Goal: Information Seeking & Learning: Find contact information

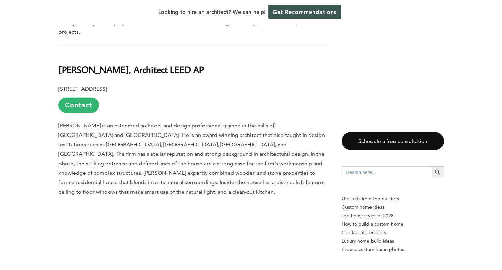
scroll to position [1574, 0]
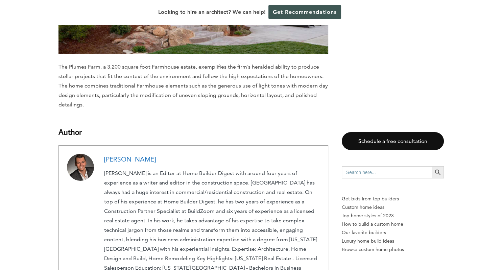
scroll to position [4719, 0]
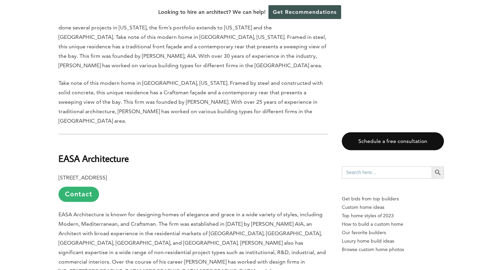
scroll to position [904, 0]
drag, startPoint x: 170, startPoint y: 133, endPoint x: 45, endPoint y: 132, distance: 124.7
click at [177, 173] on p "307 South B St., #12, San Mateo, CA 94401 Contact" at bounding box center [193, 187] width 270 height 29
drag, startPoint x: 171, startPoint y: 132, endPoint x: 51, endPoint y: 132, distance: 120.3
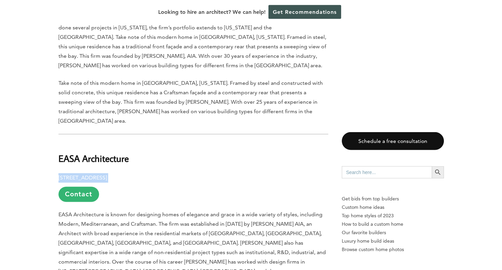
copy p "307 South B St., #12, San Mateo, CA 94401"
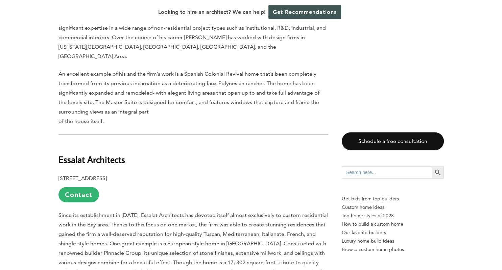
scroll to position [1155, 0]
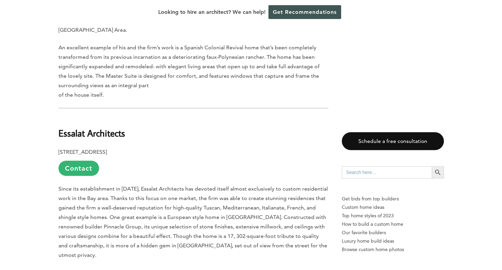
drag, startPoint x: 58, startPoint y: 87, endPoint x: 186, endPoint y: 88, distance: 128.1
copy p "312 N. San Mateo Dr., #200, San Mateo, CA 94401"
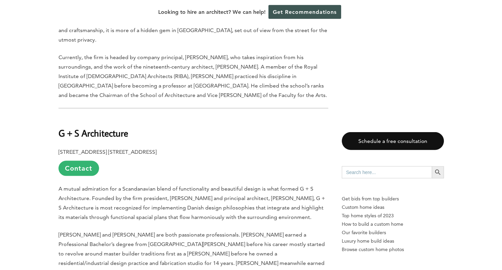
scroll to position [1371, 0]
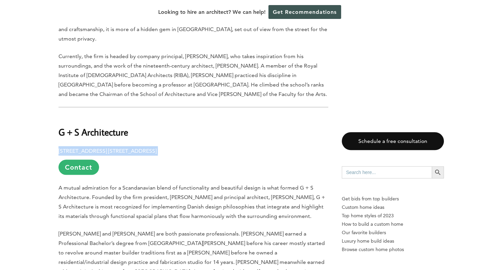
drag, startPoint x: 199, startPoint y: 79, endPoint x: 57, endPoint y: 78, distance: 141.9
copy p "3130 Alpine Rd. Ste #288-475, Portola Valley, CA 94028"
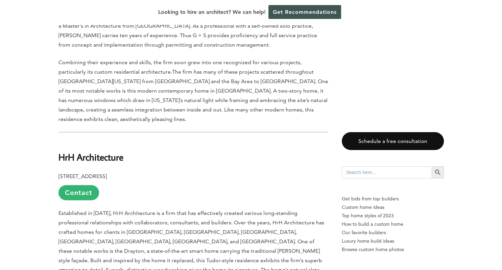
scroll to position [1616, 0]
click at [139, 208] on p "Established in 2004, HrH Architecture is a firm that has effectively created va…" at bounding box center [193, 255] width 270 height 95
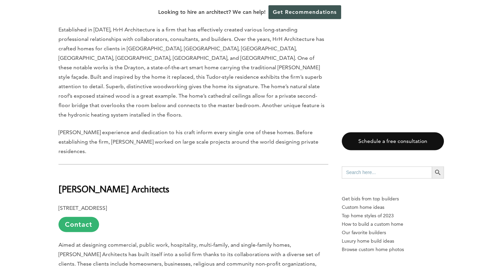
scroll to position [1801, 0]
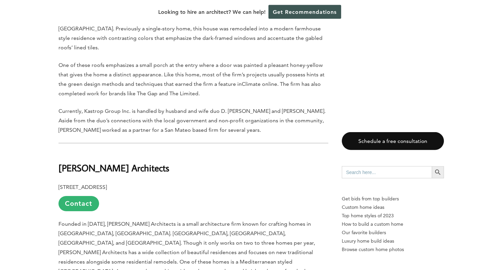
scroll to position [2242, 0]
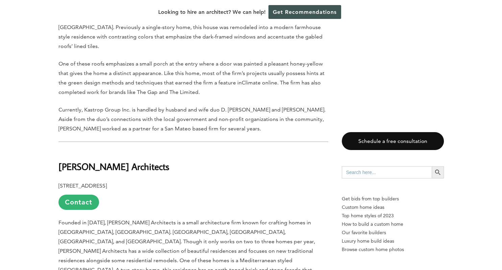
click at [203, 218] on p "Founded in 1951, Knorr Architects is a small architecture firm known for crafti…" at bounding box center [193, 251] width 270 height 66
drag, startPoint x: 155, startPoint y: 61, endPoint x: 57, endPoint y: 59, distance: 97.7
click at [57, 59] on div "Last updated on April 14th, 2025 at 02:36 pm San Mateo and Redwood City are two…" at bounding box center [251, 226] width 407 height 4102
copy p "1120 Palm Ave., San Mateo, CA 94401"
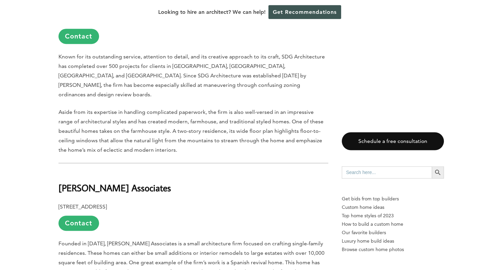
scroll to position [2826, 0]
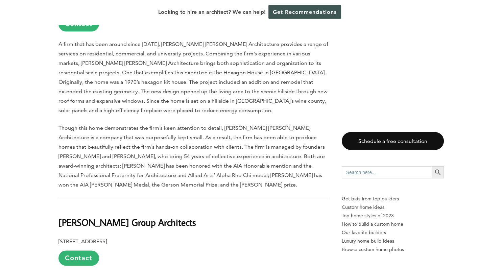
scroll to position [3271, 0]
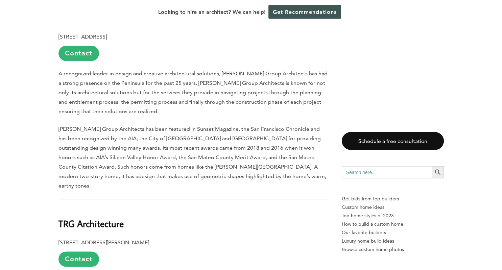
scroll to position [3484, 0]
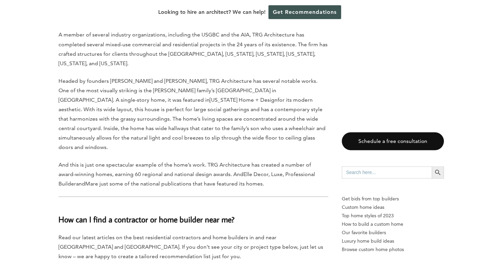
scroll to position [3726, 0]
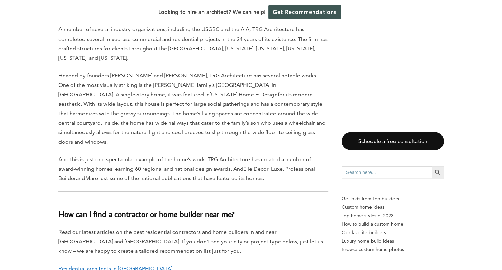
click at [116, 265] on link "Residential architects in Berkeley" at bounding box center [115, 268] width 114 height 6
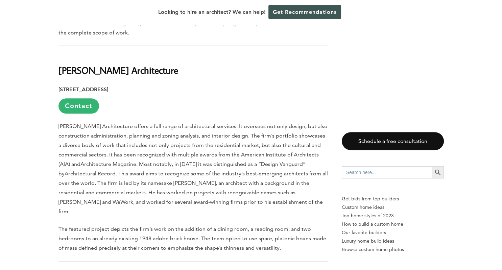
scroll to position [549, 0]
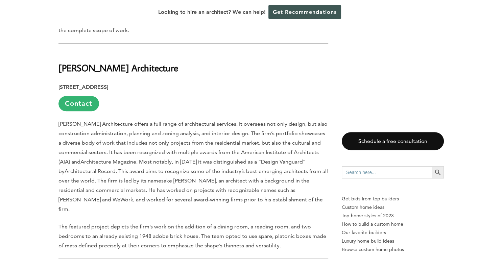
click at [114, 82] on p "[STREET_ADDRESS] Contact" at bounding box center [193, 96] width 270 height 29
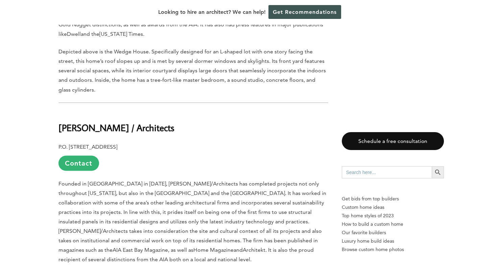
scroll to position [1192, 0]
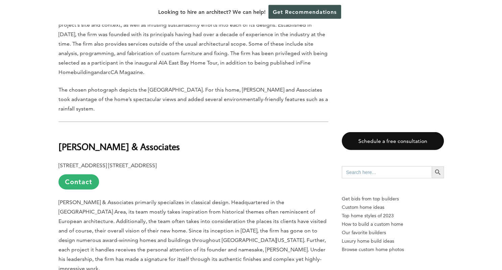
scroll to position [1557, 0]
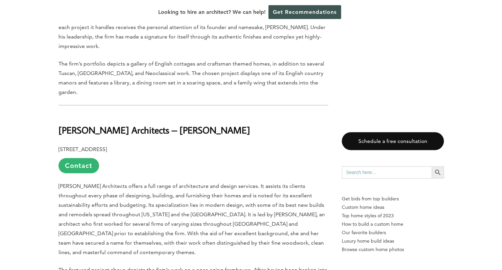
scroll to position [1779, 0]
click at [242, 181] on p "[PERSON_NAME] Architects offers a full range of architecture and design service…" at bounding box center [193, 219] width 270 height 76
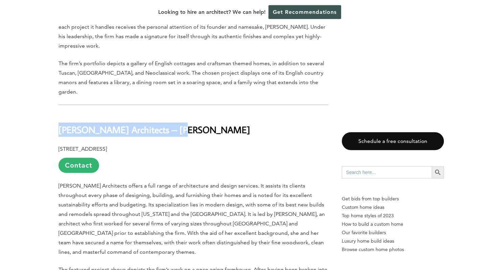
drag, startPoint x: 187, startPoint y: 66, endPoint x: 57, endPoint y: 66, distance: 130.4
copy b "[PERSON_NAME] Architects – [PERSON_NAME]"
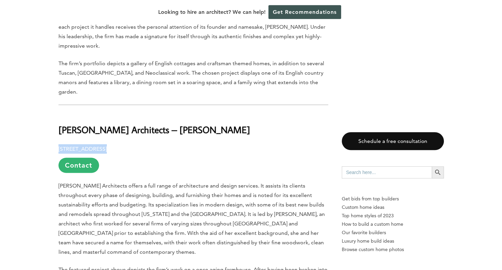
drag, startPoint x: 166, startPoint y: 82, endPoint x: 57, endPoint y: 82, distance: 108.1
copy b "[STREET_ADDRESS]"
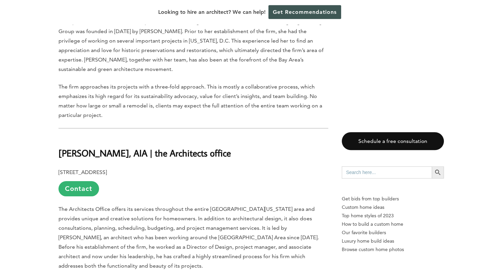
scroll to position [2554, 0]
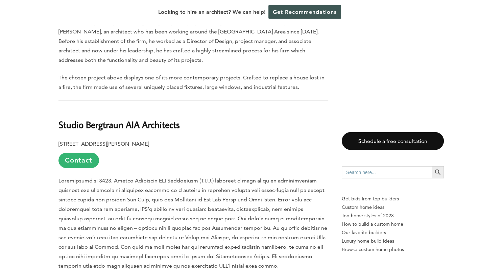
scroll to position [2757, 0]
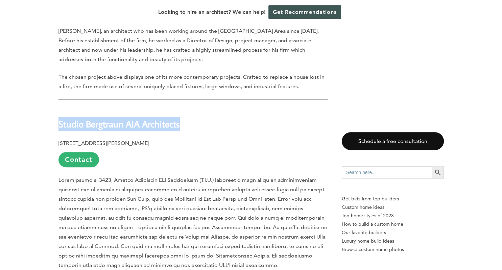
drag, startPoint x: 191, startPoint y: 42, endPoint x: 60, endPoint y: 44, distance: 130.4
click at [60, 108] on h2 "Studio Bergtraun AIA Architects" at bounding box center [193, 119] width 270 height 23
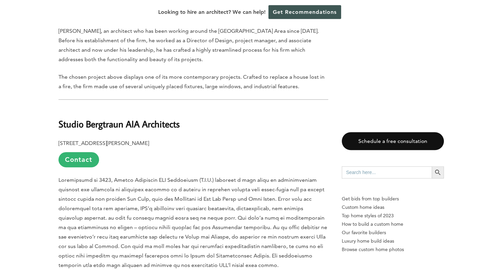
click at [60, 118] on b "Studio Bergtraun AIA Architects" at bounding box center [118, 124] width 121 height 12
drag, startPoint x: 154, startPoint y: 55, endPoint x: 56, endPoint y: 60, distance: 98.5
copy p "[STREET_ADDRESS][PERSON_NAME]"
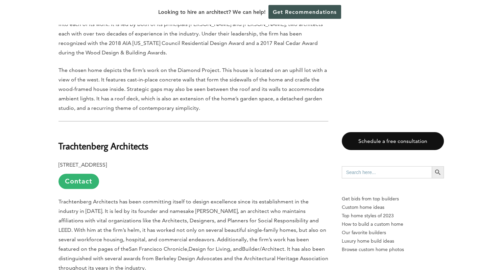
scroll to position [3176, 0]
drag, startPoint x: 147, startPoint y: 69, endPoint x: 47, endPoint y: 67, distance: 100.4
copy b "[STREET_ADDRESS]"
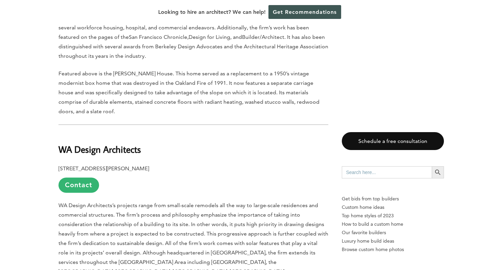
scroll to position [3387, 0]
click at [149, 202] on span "WA Design Architects’s projects range from small-scale remodels all the way to …" at bounding box center [193, 243] width 270 height 82
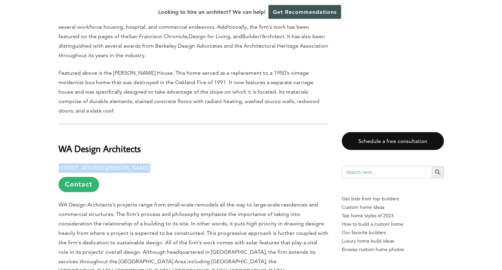
drag, startPoint x: 151, startPoint y: 60, endPoint x: 53, endPoint y: 68, distance: 98.0
copy p "[STREET_ADDRESS][PERSON_NAME]"
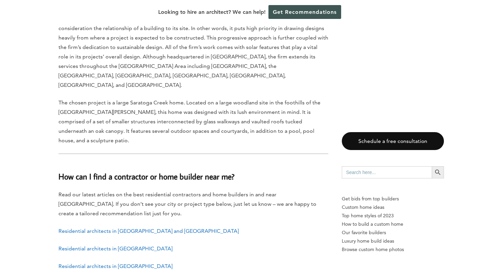
scroll to position [3584, 0]
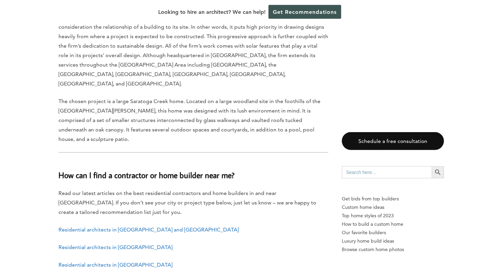
click at [128, 244] on link "Residential architects in [GEOGRAPHIC_DATA]" at bounding box center [115, 247] width 114 height 6
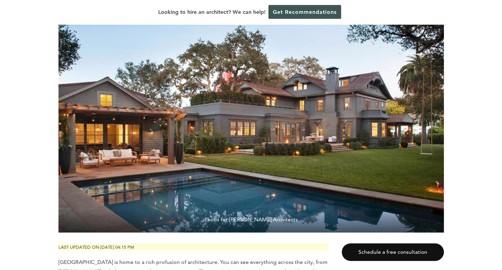
scroll to position [128, 0]
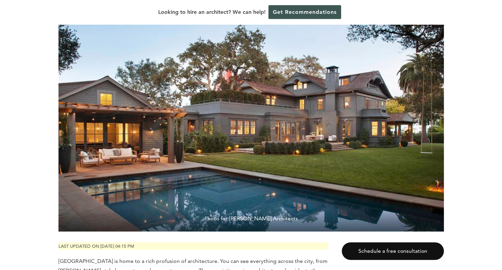
click at [128, 124] on img at bounding box center [250, 104] width 385 height 256
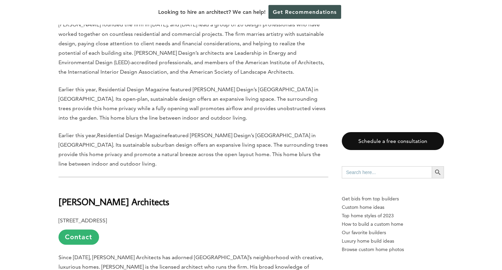
scroll to position [683, 0]
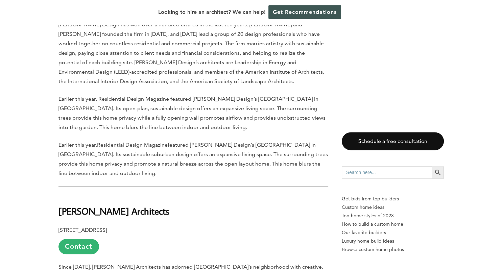
click at [176, 146] on span "featured Aidlin Darling Design’s Tree House in Palo Alto. Its sustainable subur…" at bounding box center [192, 159] width 269 height 35
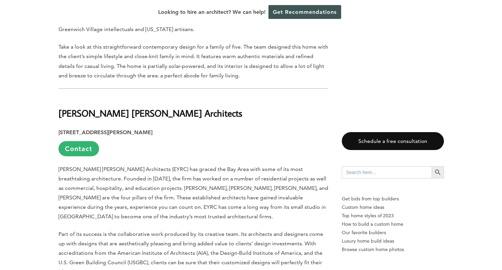
scroll to position [1191, 0]
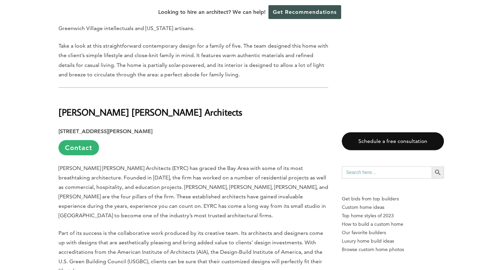
click at [176, 163] on p "Ehrlich Yanai Rhee Chaney Architects (EYRC) has graced the Bay Area with some o…" at bounding box center [193, 191] width 270 height 57
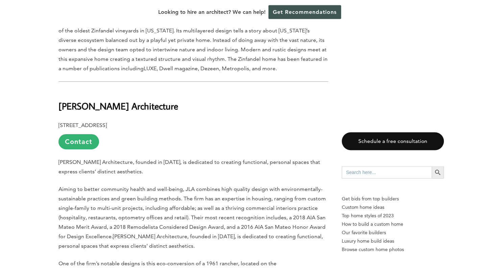
scroll to position [2152, 0]
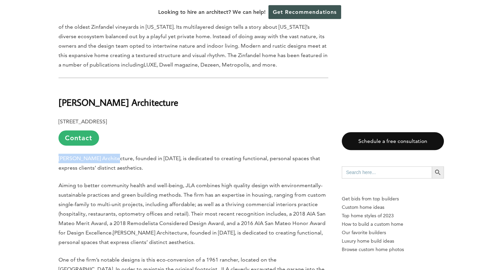
drag, startPoint x: 113, startPoint y: 109, endPoint x: 57, endPoint y: 114, distance: 56.3
click at [57, 114] on div "Last updated on April 8th, 2025 at 04:15 pm Palo Alto is home to a rich profusi…" at bounding box center [251, 226] width 407 height 4037
copy p "John Lum Architecture"
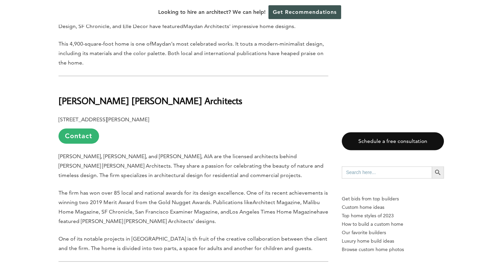
scroll to position [3170, 0]
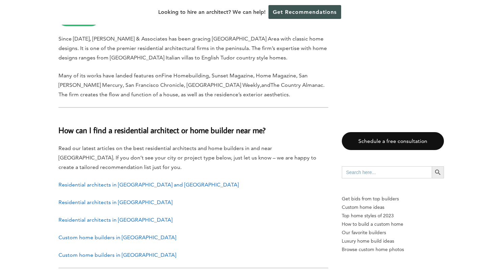
scroll to position [3687, 0]
click at [126, 234] on link "Custom home builders in Menlo Park" at bounding box center [117, 237] width 118 height 6
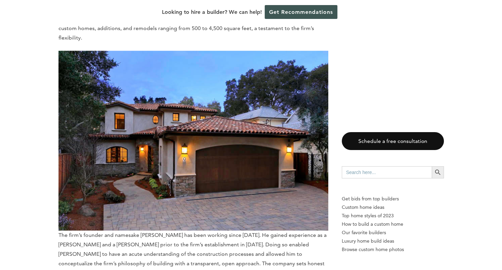
scroll to position [3131, 0]
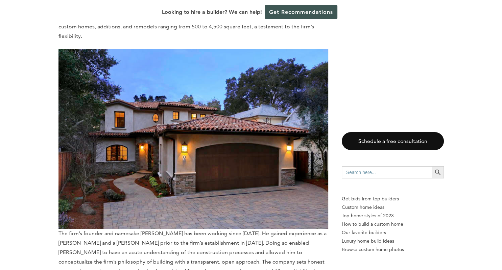
click at [126, 170] on span "The firm’s founder and namesake Phillip Price has been working since 1977. He g…" at bounding box center [193, 166] width 270 height 235
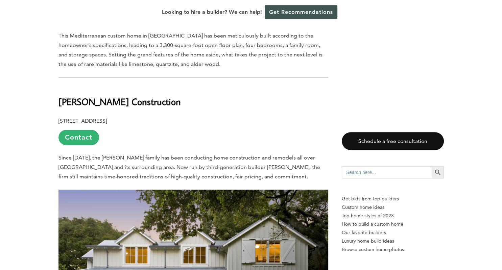
scroll to position [3395, 0]
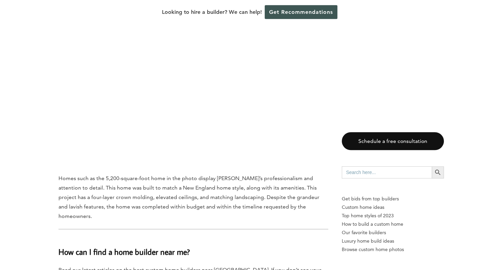
scroll to position [3976, 0]
